Goal: Communication & Community: Answer question/provide support

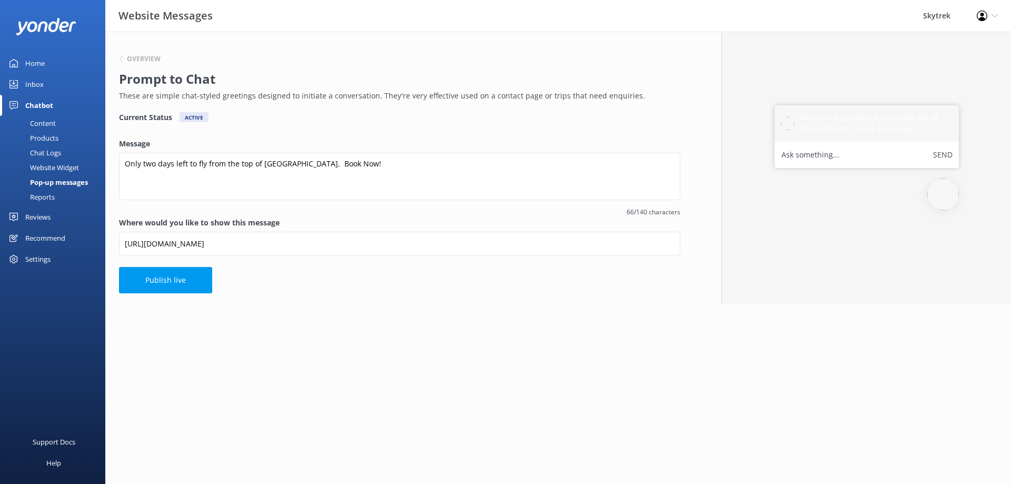
click at [50, 87] on link "Inbox" at bounding box center [52, 84] width 105 height 21
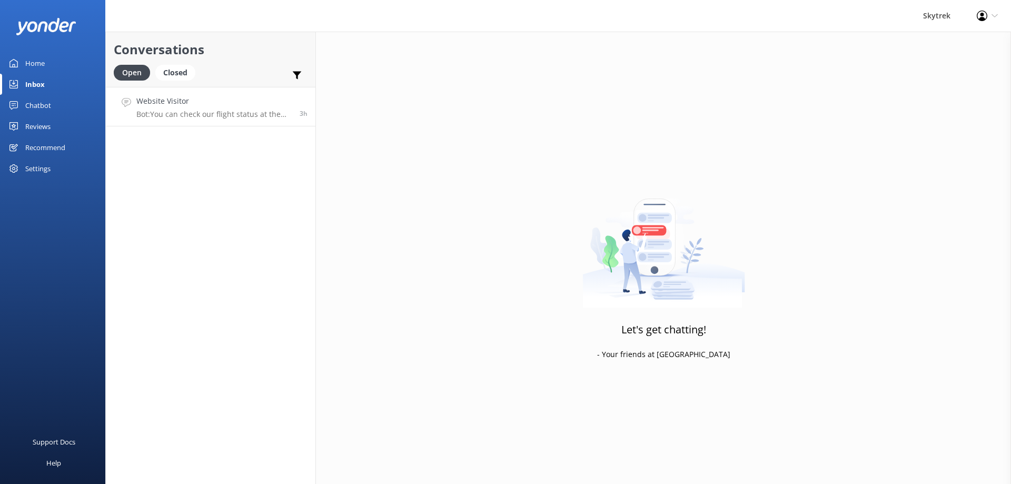
click at [199, 115] on p "Bot: You can check our flight status at the top right corner of our website to …" at bounding box center [213, 114] width 155 height 9
